Goal: Task Accomplishment & Management: Complete application form

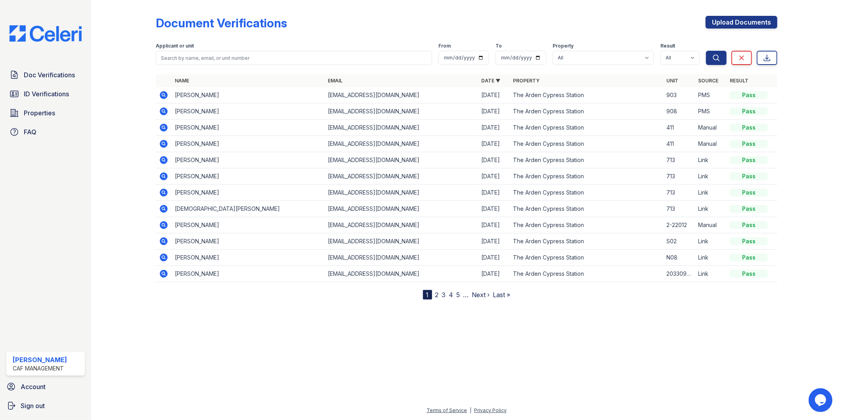
click at [129, 97] on div at bounding box center [130, 151] width 52 height 296
click at [413, 33] on div "Document Verifications Upload Documents" at bounding box center [467, 26] width 622 height 21
click at [139, 38] on div at bounding box center [130, 151] width 52 height 296
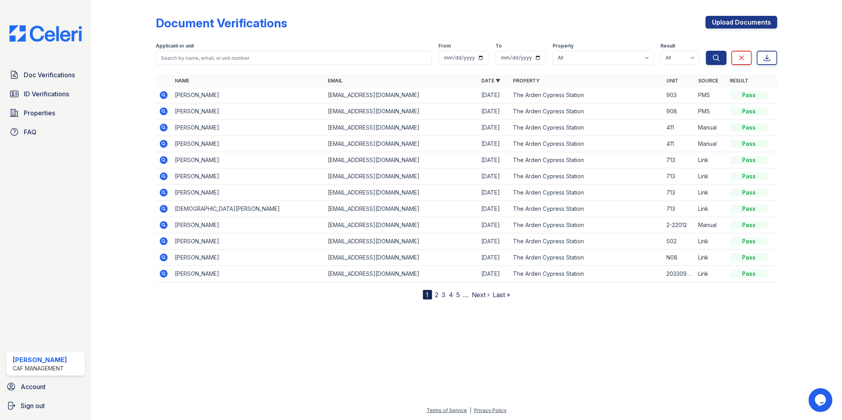
click at [132, 36] on div at bounding box center [130, 151] width 52 height 296
click at [545, 14] on div "Document Verifications Upload Documents Filter Applicant or unit From To Proper…" at bounding box center [467, 151] width 622 height 296
click at [140, 39] on div at bounding box center [130, 151] width 52 height 296
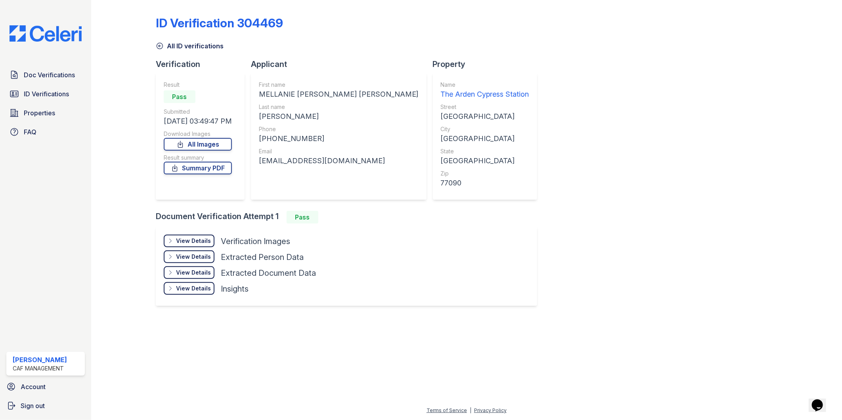
click at [527, 99] on div "ID Verification 304469 All ID verifications Verification Result Pass Submitted …" at bounding box center [467, 160] width 622 height 314
click at [517, 237] on div "ID Verification 304469 All ID verifications Verification Result Pass Submitted …" at bounding box center [467, 160] width 622 height 314
click at [325, 330] on div at bounding box center [466, 368] width 725 height 76
click at [15, 73] on icon at bounding box center [14, 75] width 6 height 8
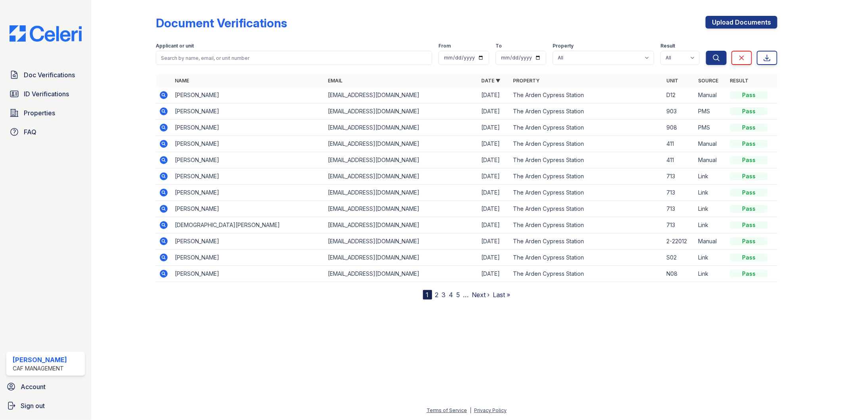
click at [120, 114] on div at bounding box center [130, 151] width 52 height 296
click at [721, 99] on td "PMS" at bounding box center [711, 95] width 32 height 16
click at [703, 97] on td "PMS" at bounding box center [711, 95] width 32 height 16
click at [599, 22] on div "Document Verifications Upload Documents" at bounding box center [467, 26] width 622 height 21
click at [759, 98] on div "Escalated" at bounding box center [748, 95] width 38 height 8
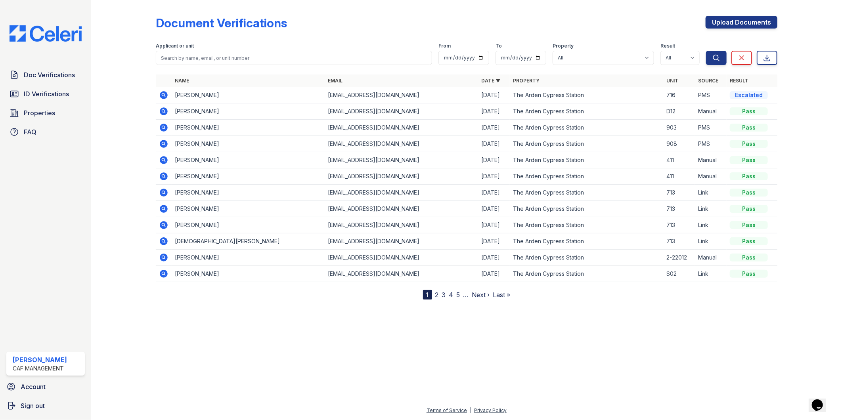
click at [136, 231] on div at bounding box center [130, 151] width 52 height 296
click at [740, 96] on div "Escalated" at bounding box center [748, 95] width 38 height 8
click at [718, 93] on td "PMS" at bounding box center [711, 95] width 32 height 16
click at [165, 94] on icon at bounding box center [164, 95] width 8 height 8
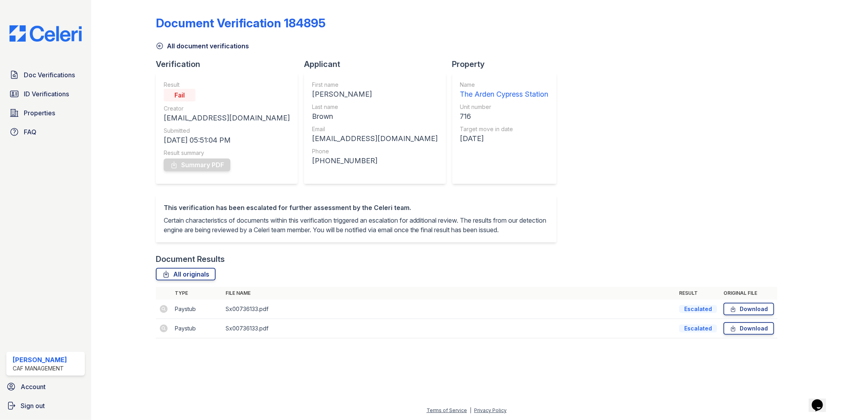
click at [167, 317] on td at bounding box center [164, 309] width 16 height 19
click at [284, 318] on td "Sx00736133.pdf" at bounding box center [449, 309] width 454 height 19
click at [160, 42] on icon at bounding box center [160, 46] width 8 height 8
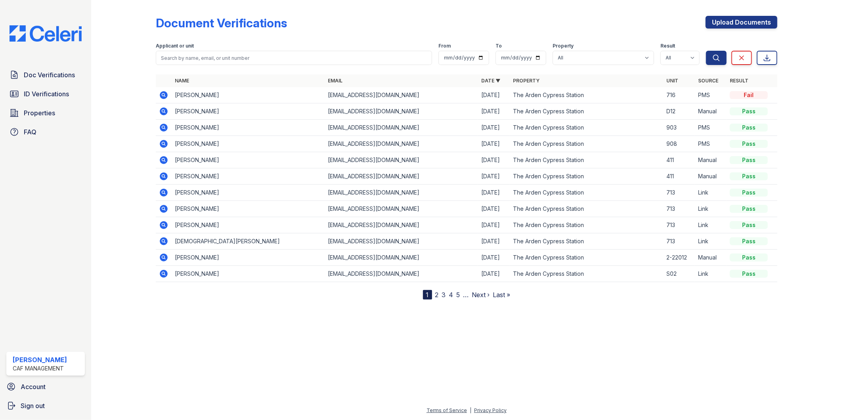
click at [745, 92] on div "Fail" at bounding box center [748, 95] width 38 height 8
click at [167, 96] on icon at bounding box center [164, 95] width 8 height 8
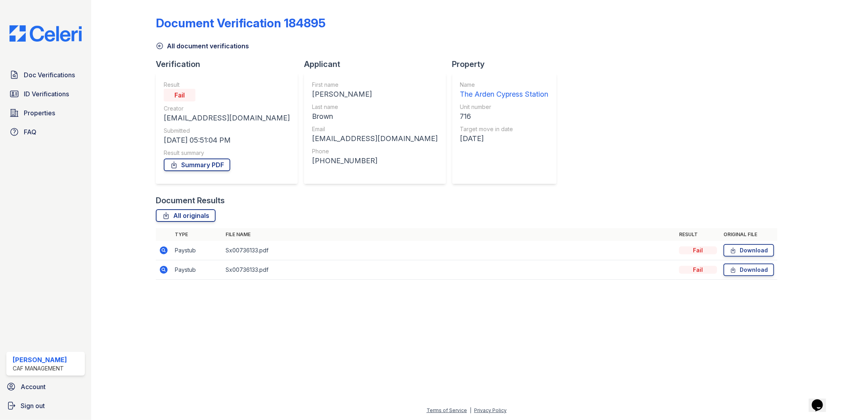
click at [162, 249] on icon at bounding box center [163, 250] width 2 height 2
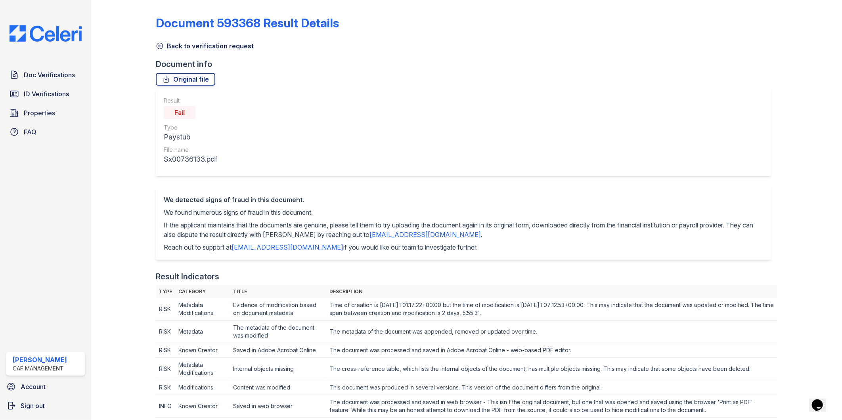
click at [157, 42] on icon at bounding box center [160, 46] width 8 height 8
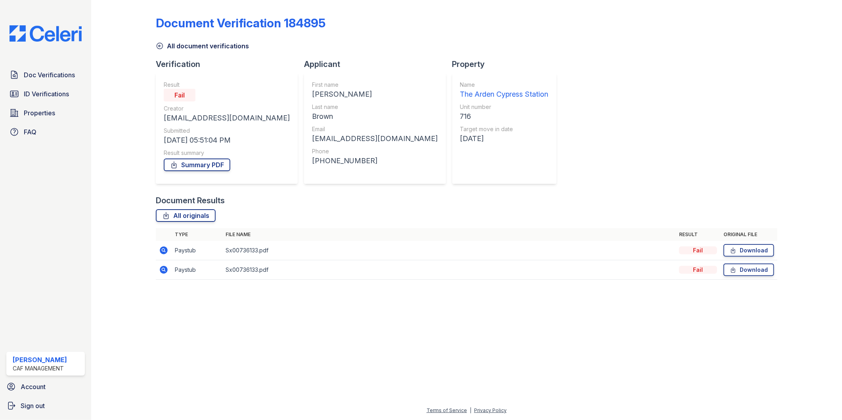
click at [313, 212] on div "All originals" at bounding box center [467, 215] width 622 height 13
click at [320, 216] on div "All originals" at bounding box center [467, 215] width 622 height 13
click at [280, 214] on div "All originals" at bounding box center [467, 215] width 622 height 13
click at [374, 208] on div "Document Results All originals Type File name Result Original file Paystub Sx00…" at bounding box center [467, 241] width 622 height 93
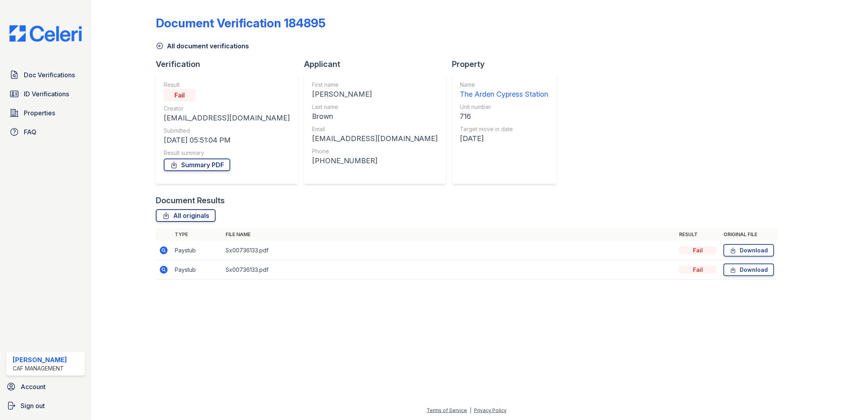
click at [559, 150] on div "Document Verification 184895 All document verifications Verification Result Fai…" at bounding box center [467, 145] width 622 height 284
click at [318, 197] on div "Document Results" at bounding box center [467, 200] width 622 height 11
click at [330, 196] on div "Document Results" at bounding box center [467, 200] width 622 height 11
click at [157, 45] on icon at bounding box center [160, 46] width 6 height 6
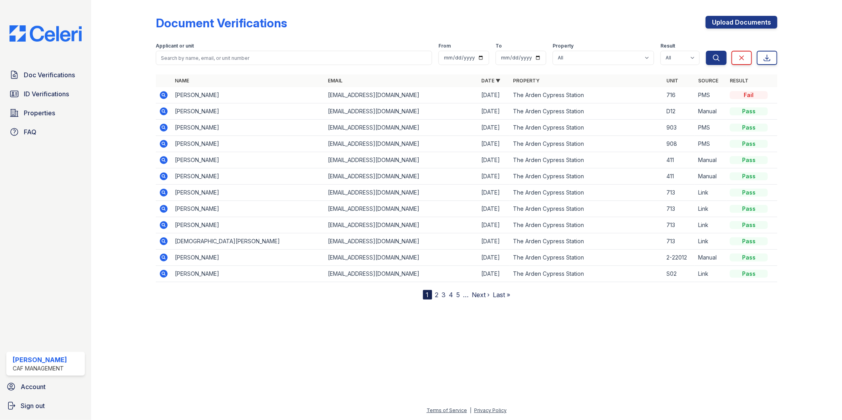
click at [408, 36] on div "Document Verifications Upload Documents" at bounding box center [467, 26] width 622 height 21
click at [163, 92] on icon at bounding box center [164, 95] width 8 height 8
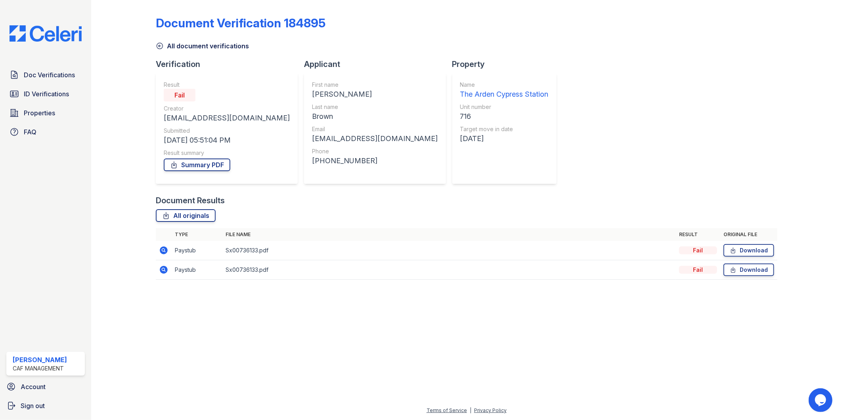
click at [164, 252] on icon at bounding box center [164, 250] width 8 height 8
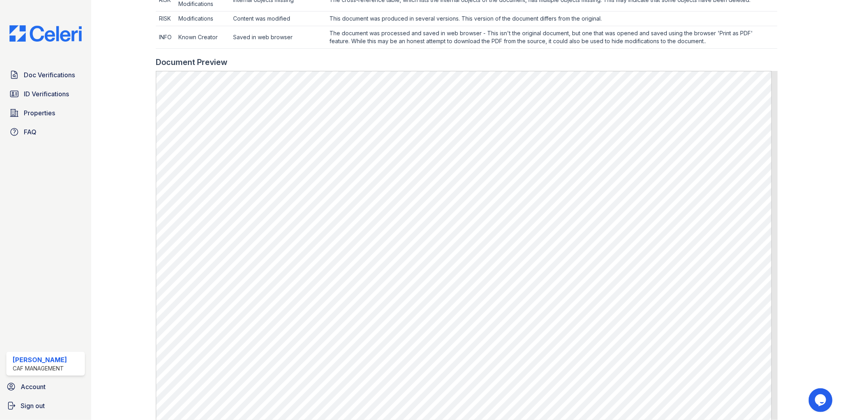
scroll to position [435, 0]
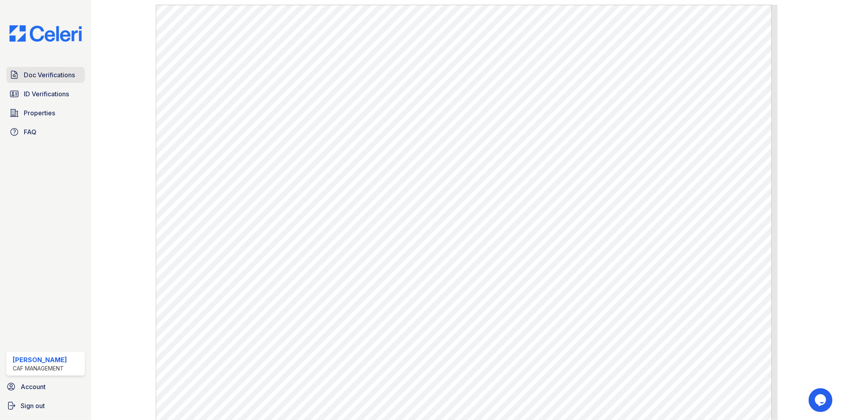
click at [20, 76] on link "Doc Verifications" at bounding box center [45, 75] width 78 height 16
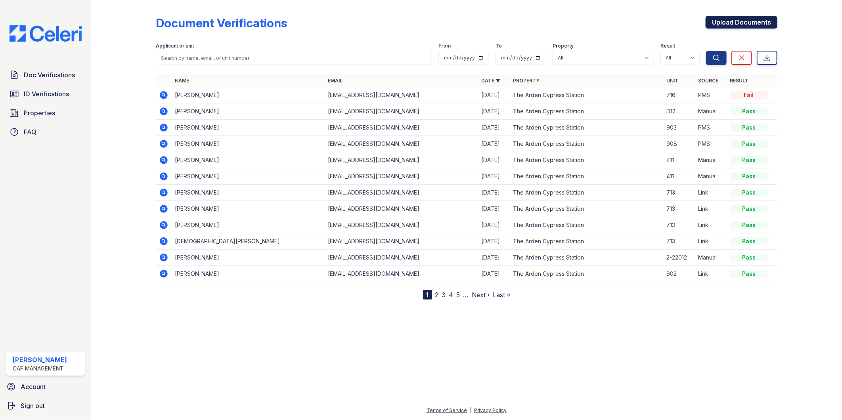
click at [727, 21] on link "Upload Documents" at bounding box center [741, 22] width 72 height 13
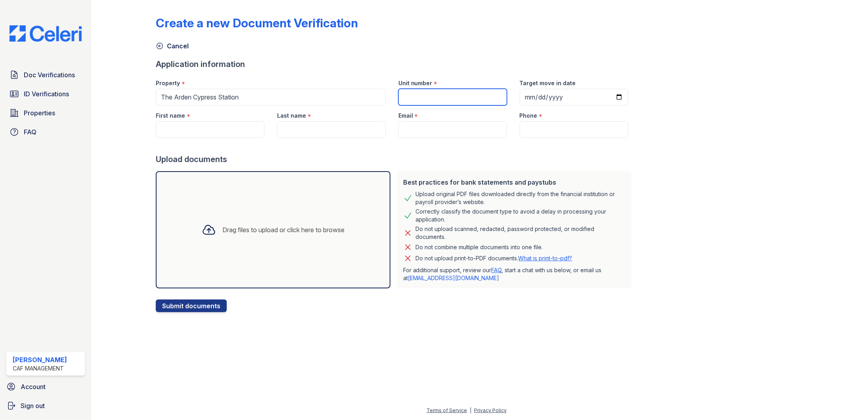
click at [447, 101] on input "Unit number" at bounding box center [452, 97] width 109 height 17
click at [211, 129] on input "First name" at bounding box center [210, 129] width 109 height 17
paste input "[PERSON_NAME]"
type input "[PERSON_NAME]"
click at [324, 130] on input "Last name" at bounding box center [331, 129] width 109 height 17
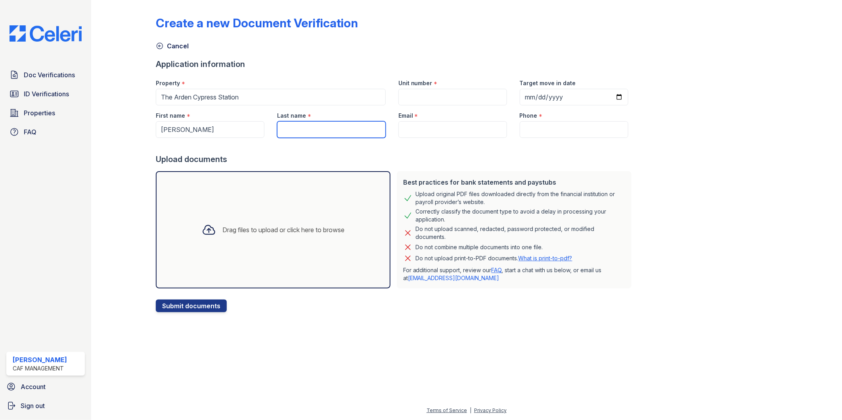
paste input "Brown"
type input "Brown"
click at [409, 129] on input "Email" at bounding box center [452, 129] width 109 height 17
paste input "[EMAIL_ADDRESS][DOMAIN_NAME]"
type input "[EMAIL_ADDRESS][DOMAIN_NAME]"
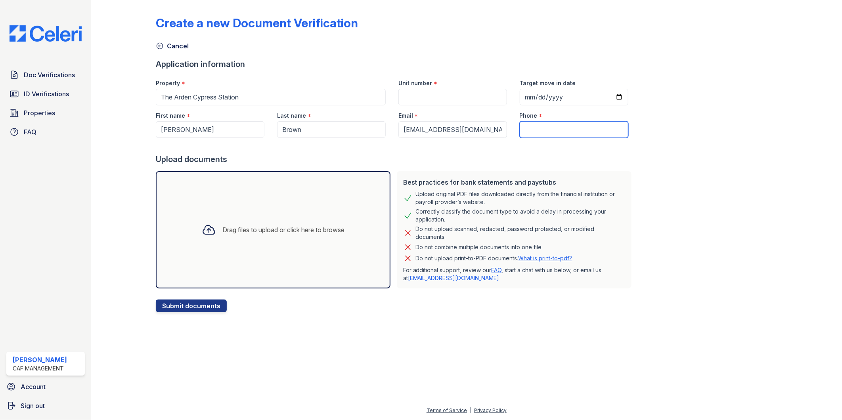
click at [564, 128] on input "Phone" at bounding box center [573, 129] width 109 height 17
paste input "[PHONE_NUMBER]"
type input "[PHONE_NUMBER]"
click at [603, 96] on input "Target move in date" at bounding box center [573, 97] width 109 height 17
type input "[DATE]"
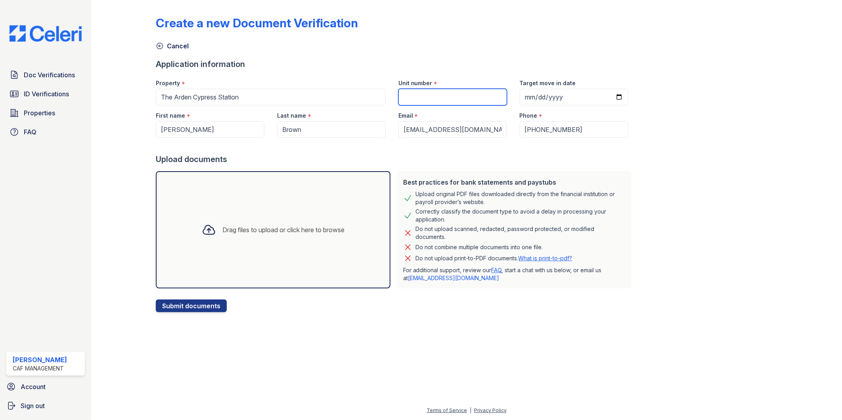
click at [473, 105] on input "Unit number" at bounding box center [452, 97] width 109 height 17
type input "716"
click at [280, 222] on div "Drag files to upload or click here to browse" at bounding box center [272, 229] width 155 height 27
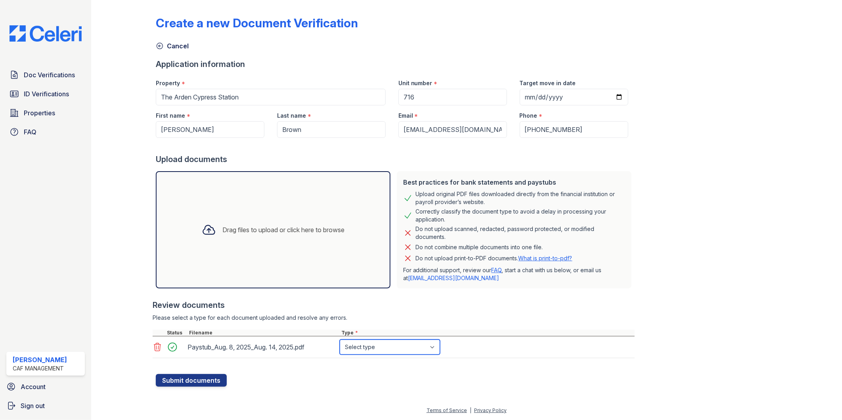
click at [361, 349] on select "Select type Paystub Bank Statement Offer Letter Tax Documents Benefit Award Let…" at bounding box center [390, 347] width 100 height 15
click at [340, 340] on select "Select type Paystub Bank Statement Offer Letter Tax Documents Benefit Award Let…" at bounding box center [390, 347] width 100 height 15
click at [399, 346] on select "Select type Paystub Bank Statement Offer Letter Tax Documents Benefit Award Let…" at bounding box center [390, 347] width 100 height 15
click at [340, 340] on select "Select type Paystub Bank Statement Offer Letter Tax Documents Benefit Award Let…" at bounding box center [390, 347] width 100 height 15
drag, startPoint x: 378, startPoint y: 346, endPoint x: 378, endPoint y: 336, distance: 9.9
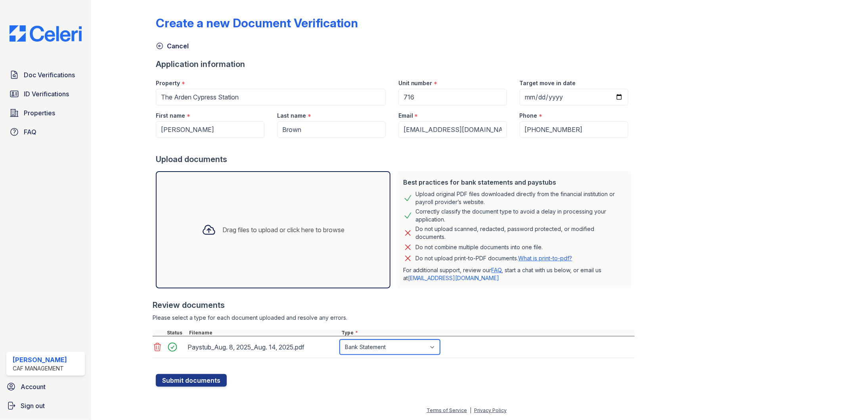
click at [378, 336] on div "Paystub_Aug. 8, 2025_Aug. 14, 2025.pdf Select type Paystub Bank Statement Offer…" at bounding box center [394, 347] width 482 height 22
select select "paystub"
click at [340, 340] on select "Select type Paystub Bank Statement Offer Letter Tax Documents Benefit Award Let…" at bounding box center [390, 347] width 100 height 15
click at [187, 380] on button "Submit documents" at bounding box center [191, 380] width 71 height 13
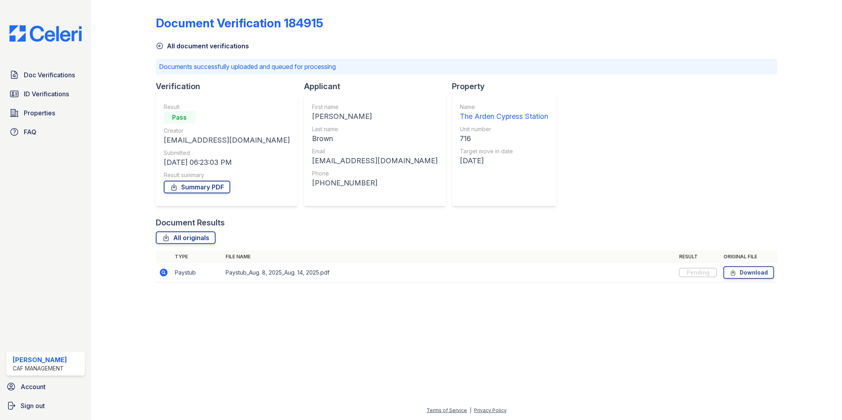
click at [288, 354] on div at bounding box center [466, 354] width 725 height 103
click at [637, 208] on div "Document Verification 184915 All document verifications Documents successfully …" at bounding box center [467, 146] width 622 height 287
